Goal: Information Seeking & Learning: Learn about a topic

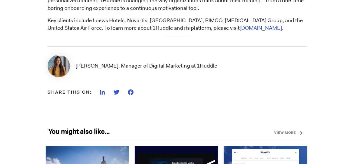
scroll to position [755, 0]
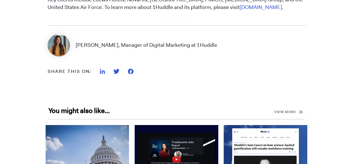
click at [131, 69] on img at bounding box center [131, 72] width 6 height 6
click at [126, 70] on div at bounding box center [120, 72] width 42 height 6
click at [129, 73] on img at bounding box center [131, 72] width 6 height 6
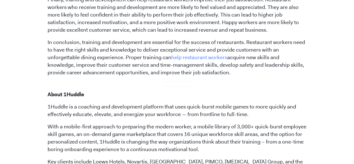
scroll to position [699, 0]
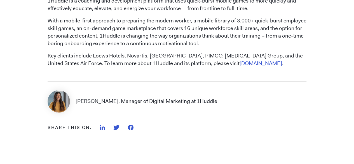
drag, startPoint x: 101, startPoint y: 129, endPoint x: 116, endPoint y: 150, distance: 26.0
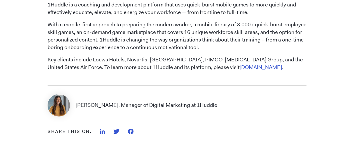
scroll to position [783, 0]
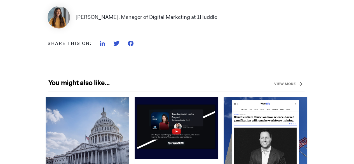
click at [131, 44] on img at bounding box center [131, 44] width 6 height 6
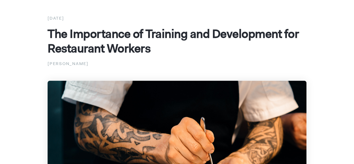
scroll to position [56, 0]
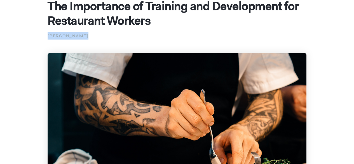
drag, startPoint x: 49, startPoint y: 37, endPoint x: 86, endPoint y: 41, distance: 38.1
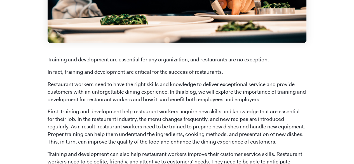
scroll to position [196, 0]
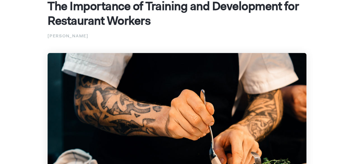
scroll to position [56, 0]
